Goal: Information Seeking & Learning: Learn about a topic

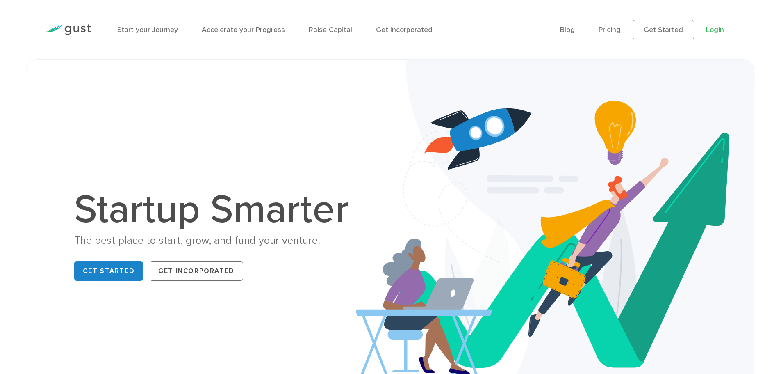
click at [713, 32] on link "Login" at bounding box center [715, 29] width 18 height 9
click at [612, 31] on link "Pricing" at bounding box center [610, 29] width 22 height 9
